Goal: Check status

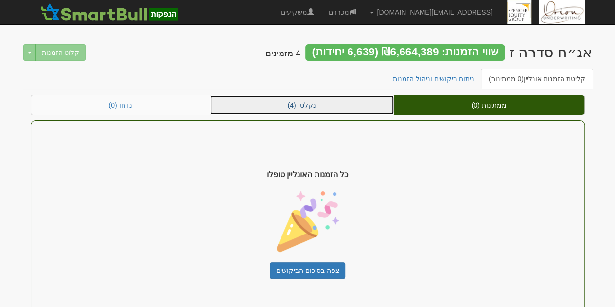
click at [332, 107] on link "נקלטו (4)" at bounding box center [302, 104] width 184 height 19
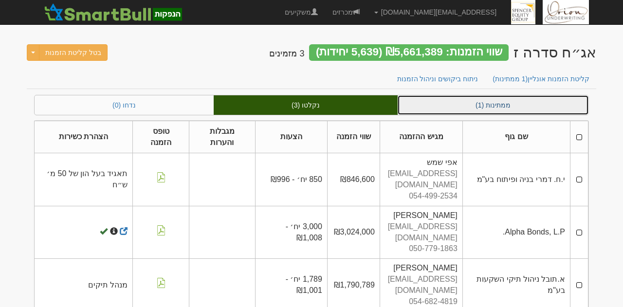
click at [446, 99] on link "ממתינות (1)" at bounding box center [492, 104] width 191 height 19
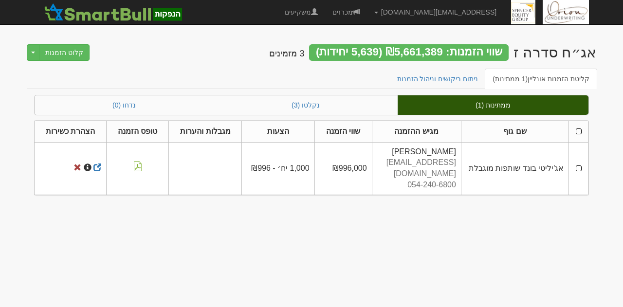
click at [599, 39] on body "[EMAIL_ADDRESS][DOMAIN_NAME] הגדרות חשבונות הנפקה תבניות הודעות קיבול" at bounding box center [311, 153] width 623 height 307
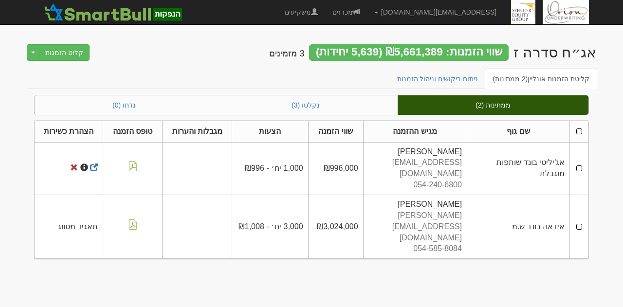
click at [306, 269] on body "[EMAIL_ADDRESS][DOMAIN_NAME] הגדרות חשבונות הנפקה תבניות הודעות קיבול" at bounding box center [311, 153] width 623 height 307
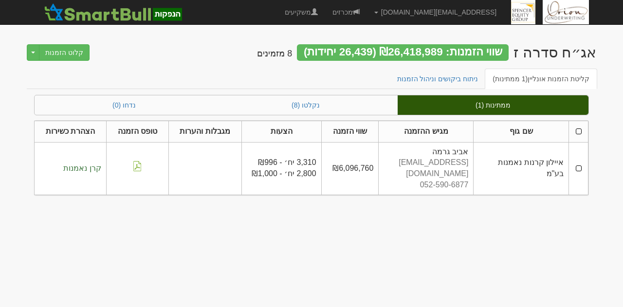
click at [485, 245] on body "ori@orion-uw.com הגדרות חשבונות הנפקה תבניות הודעות קיבול" at bounding box center [311, 153] width 623 height 307
click at [466, 215] on body "ori@orion-uw.com הגדרות חשבונות הנפקה תבניות הודעות קיבול" at bounding box center [311, 153] width 623 height 307
click at [13, 56] on body "ori@orion-uw.com הגדרות חשבונות הנפקה תבניות הודעות קיבול" at bounding box center [311, 153] width 623 height 307
click at [578, 61] on h2 "אג״ח סדרה ז שווי הזמנות: ₪26,418,989 (26,439 יחידות) 8 מזמינים" at bounding box center [426, 53] width 339 height 19
click at [578, 52] on div "אג״ח סדרה ז" at bounding box center [554, 52] width 83 height 16
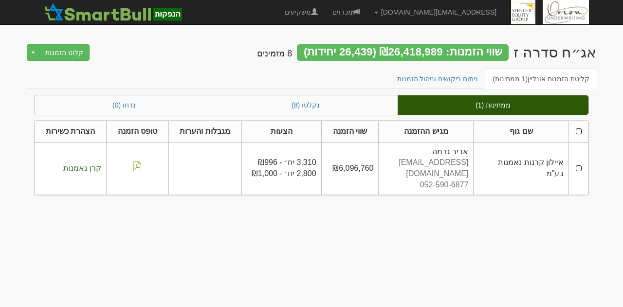
click at [578, 52] on div "אג״ח סדרה ז" at bounding box center [554, 52] width 83 height 16
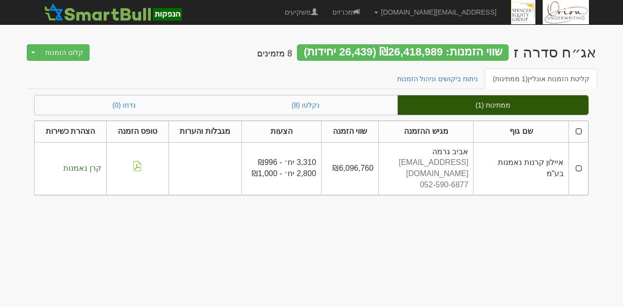
click at [541, 233] on body "ori@orion-uw.com הגדרות חשבונות הנפקה תבניות הודעות קיבול" at bounding box center [311, 153] width 623 height 307
click at [622, 272] on body "ori@orion-uw.com הגדרות חשבונות הנפקה תבניות הודעות קיבול" at bounding box center [311, 153] width 623 height 307
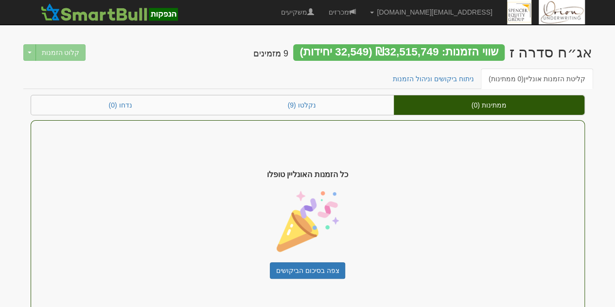
click at [256, 79] on ul "קליטת הזמנות אונליין (0 ממתינות) ניתוח ביקושים וניהול הזמנות" at bounding box center [307, 79] width 569 height 20
click at [301, 178] on span "כל הזמנות האונליין טופלו" at bounding box center [307, 174] width 81 height 11
click at [397, 182] on div "כל הזמנות האונליין טופלו צפה בסיכום הביקושים" at bounding box center [308, 224] width 555 height 208
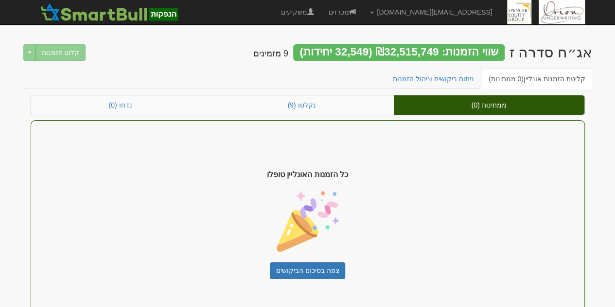
click at [397, 182] on div "כל הזמנות האונליין טופלו צפה בסיכום הביקושים" at bounding box center [308, 224] width 555 height 208
click at [338, 175] on span "כל הזמנות האונליין טופלו" at bounding box center [307, 174] width 81 height 11
click at [357, 49] on div "שווי הזמנות: ₪32,515,749 (32,549 יחידות)" at bounding box center [399, 52] width 212 height 17
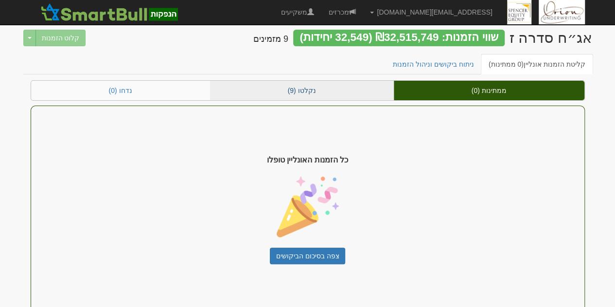
scroll to position [15, 0]
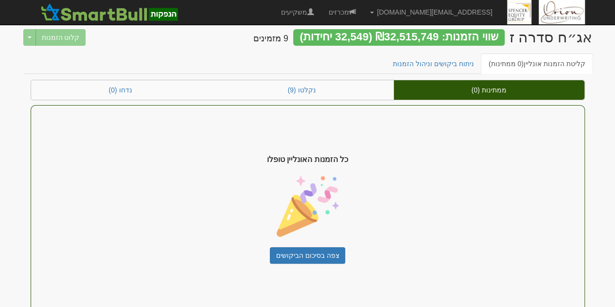
click at [295, 76] on div "קליטת הזמנות אונליין (0 ממתינות) ניתוח ביקושים וניהול הזמנות" at bounding box center [307, 67] width 569 height 26
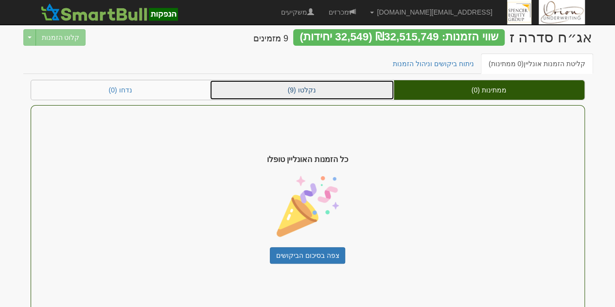
click at [298, 98] on link "נקלטו (9)" at bounding box center [302, 89] width 184 height 19
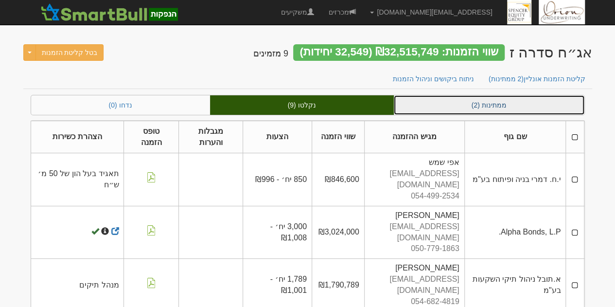
click at [517, 100] on link "ממתינות (2)" at bounding box center [489, 104] width 191 height 19
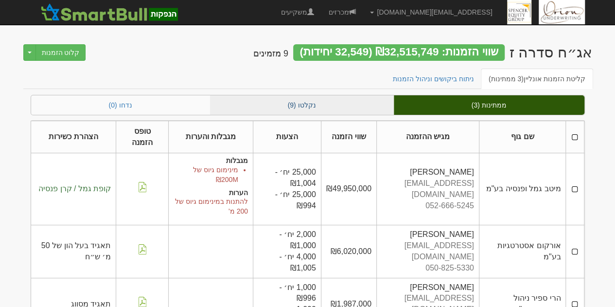
scroll to position [20, 0]
